Goal: Obtain resource: Download file/media

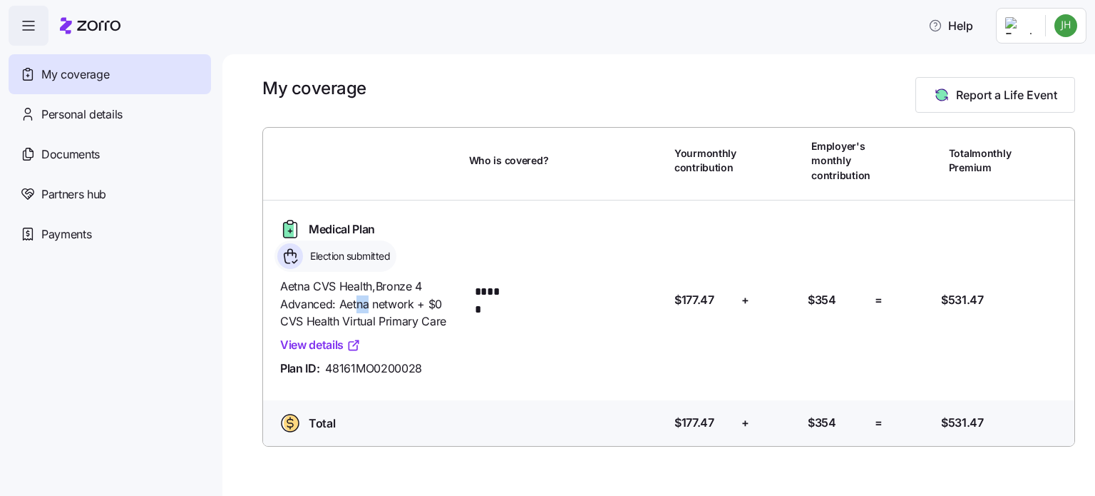
drag, startPoint x: 356, startPoint y: 305, endPoint x: 382, endPoint y: 310, distance: 26.3
click at [374, 310] on span "Aetna CVS Health , Bronze 4 Advanced: Aetna network + $0 CVS Health Virtual Pri…" at bounding box center [369, 303] width 178 height 53
click at [383, 310] on span "Aetna CVS Health , Bronze 4 Advanced: Aetna network + $0 CVS Health Virtual Pri…" at bounding box center [369, 303] width 178 height 53
click at [331, 349] on link "View details" at bounding box center [320, 345] width 81 height 18
click at [81, 143] on div "Documents" at bounding box center [110, 154] width 203 height 40
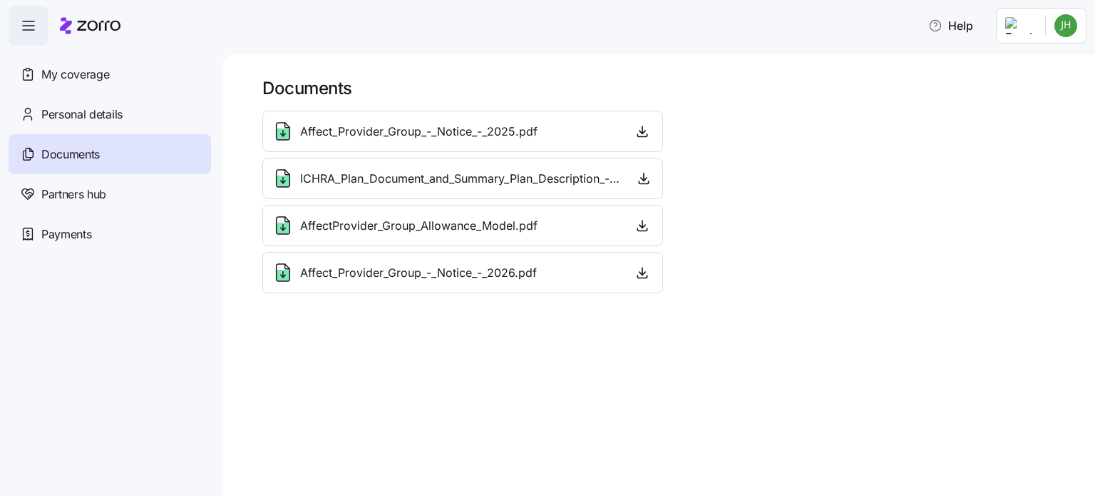
click at [493, 136] on span "Affect_Provider_Group_-_Notice_-_2025.pdf" at bounding box center [418, 132] width 237 height 18
drag, startPoint x: 456, startPoint y: 131, endPoint x: 506, endPoint y: 129, distance: 49.3
click at [488, 131] on span "Affect_Provider_Group_-_Notice_-_2025.pdf" at bounding box center [418, 132] width 237 height 18
click at [508, 129] on span "Affect_Provider_Group_-_Notice_-_2025.pdf" at bounding box center [418, 132] width 237 height 18
click at [645, 276] on icon "button" at bounding box center [642, 272] width 14 height 14
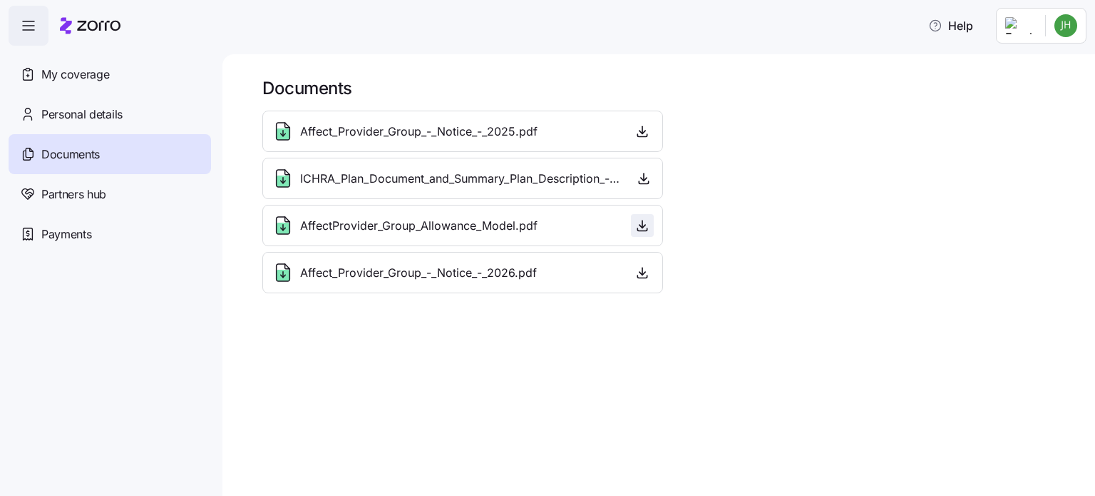
click at [644, 228] on icon "button" at bounding box center [642, 225] width 14 height 14
click at [641, 180] on icon "button" at bounding box center [644, 178] width 14 height 14
click at [645, 131] on icon "button" at bounding box center [642, 131] width 14 height 14
click at [78, 114] on span "Personal details" at bounding box center [81, 115] width 81 height 18
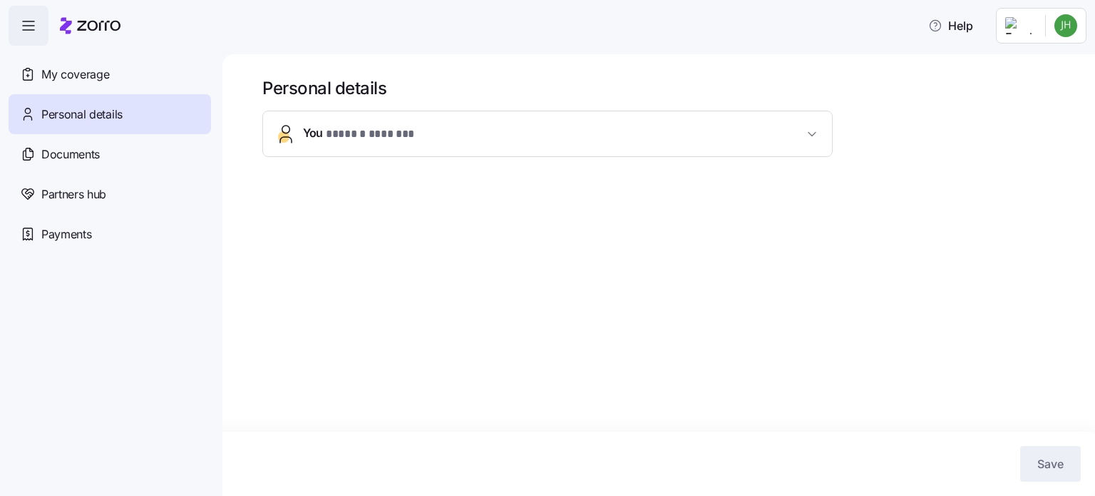
click at [465, 132] on span "You * ****** ******* *" at bounding box center [553, 133] width 501 height 19
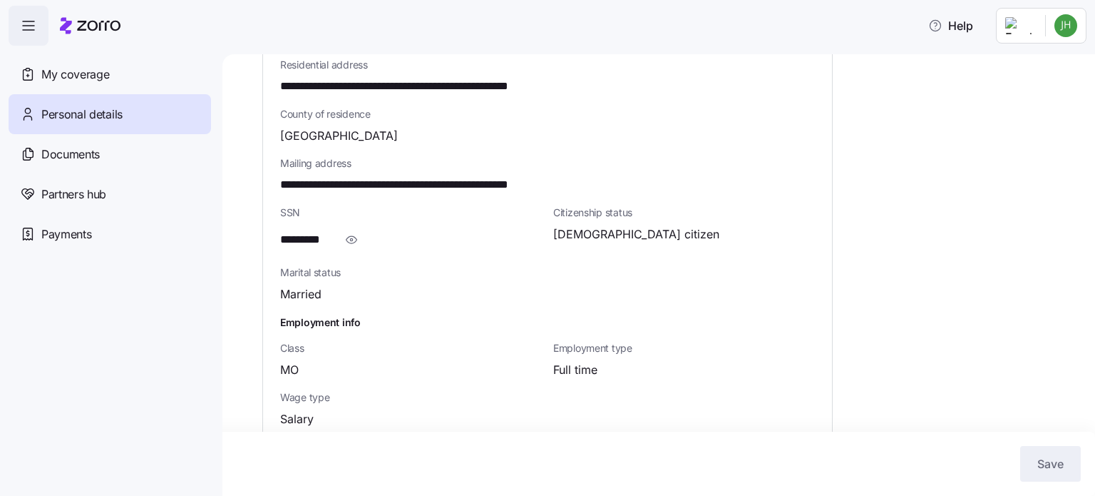
scroll to position [462, 0]
click at [91, 75] on span "My coverage" at bounding box center [75, 75] width 68 height 18
